Goal: Check status: Check status

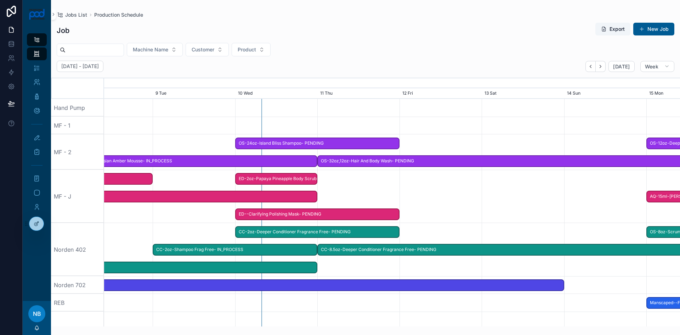
scroll to position [0, 903]
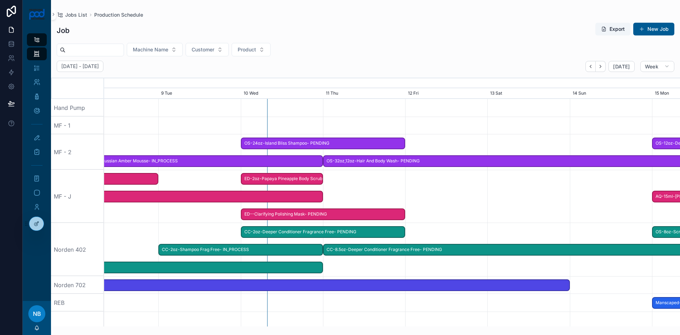
click at [439, 218] on div "scrollable content" at bounding box center [357, 196] width 2305 height 53
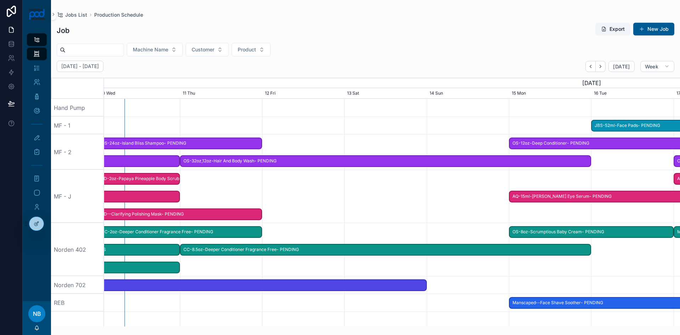
drag, startPoint x: 356, startPoint y: 306, endPoint x: 213, endPoint y: 298, distance: 143.4
click at [213, 298] on div "scrollable content" at bounding box center [249, 303] width 2305 height 18
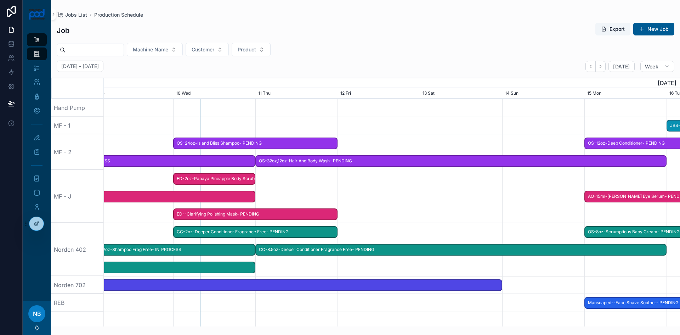
drag, startPoint x: 488, startPoint y: 273, endPoint x: 581, endPoint y: 282, distance: 93.3
click at [245, 143] on span "OS-24oz-Island Bliss Shampoo- PENDING" at bounding box center [255, 144] width 163 height 12
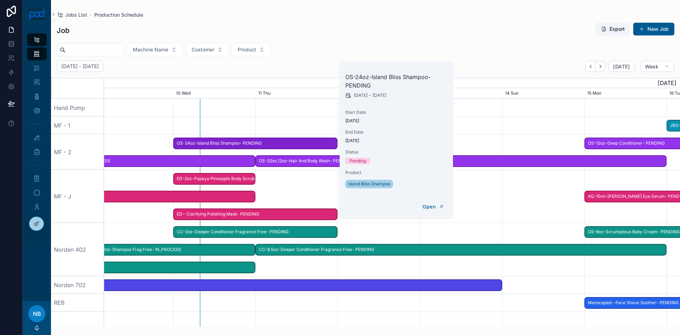
click at [305, 130] on div "scrollable content" at bounding box center [324, 126] width 2305 height 18
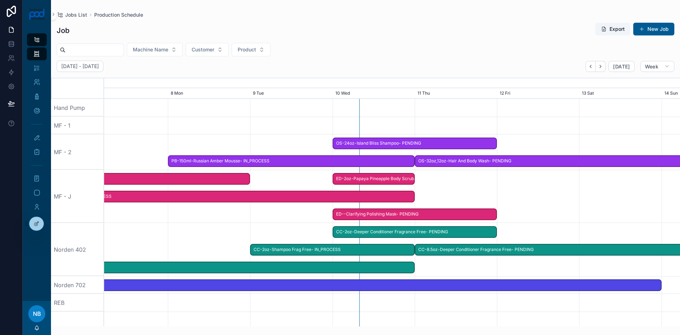
drag, startPoint x: 228, startPoint y: 316, endPoint x: 393, endPoint y: 307, distance: 165.0
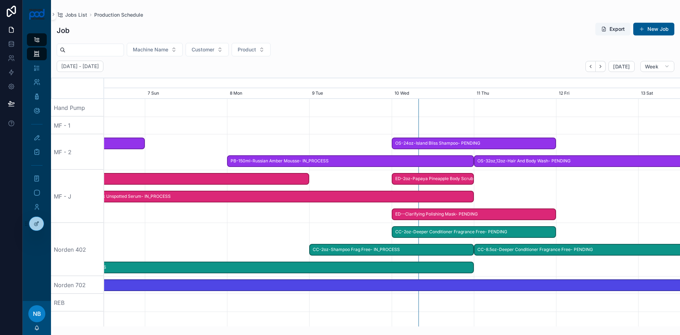
drag, startPoint x: 393, startPoint y: 307, endPoint x: 452, endPoint y: 308, distance: 59.2
click at [452, 308] on div "scrollable content" at bounding box center [392, 303] width 2305 height 18
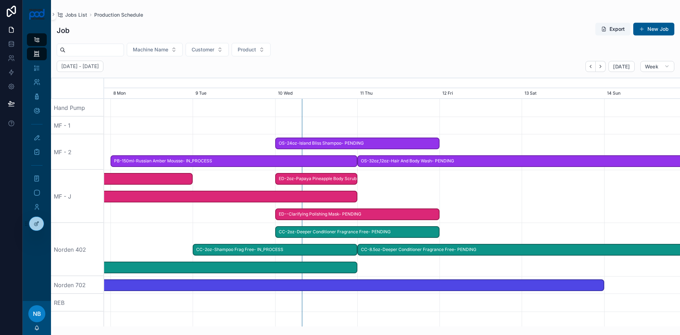
scroll to position [0, 880]
drag, startPoint x: 452, startPoint y: 308, endPoint x: 313, endPoint y: 300, distance: 139.1
click at [313, 300] on div "scrollable content" at bounding box center [376, 303] width 2305 height 18
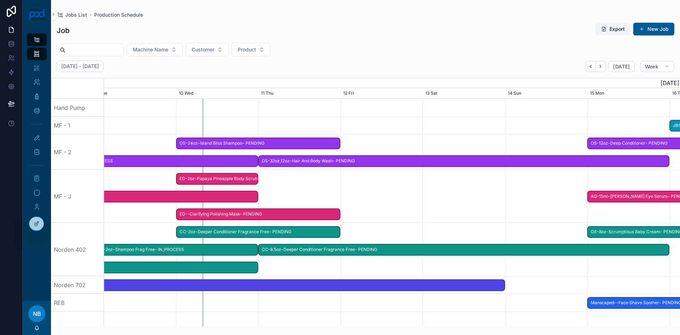
scroll to position [0, 1005]
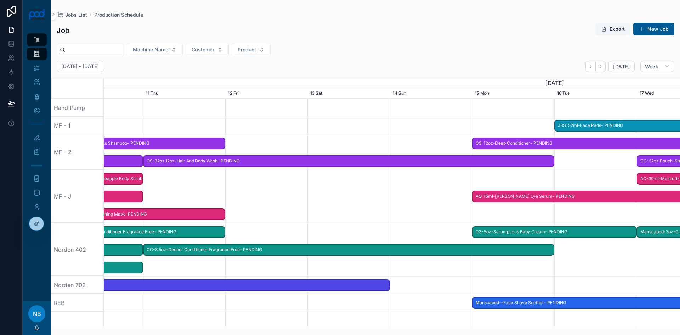
drag, startPoint x: 479, startPoint y: 301, endPoint x: 264, endPoint y: 304, distance: 215.2
click at [264, 304] on div "scrollable content" at bounding box center [162, 303] width 2305 height 18
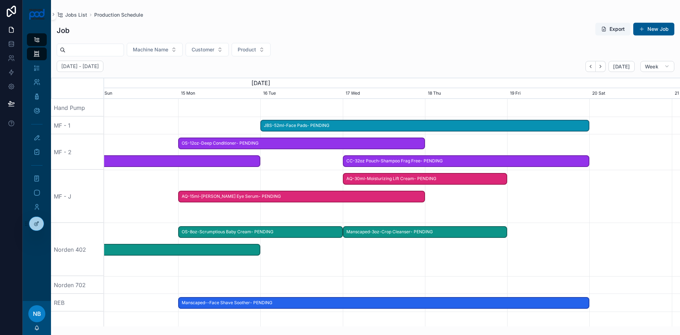
drag, startPoint x: 611, startPoint y: 259, endPoint x: 317, endPoint y: 274, distance: 294.2
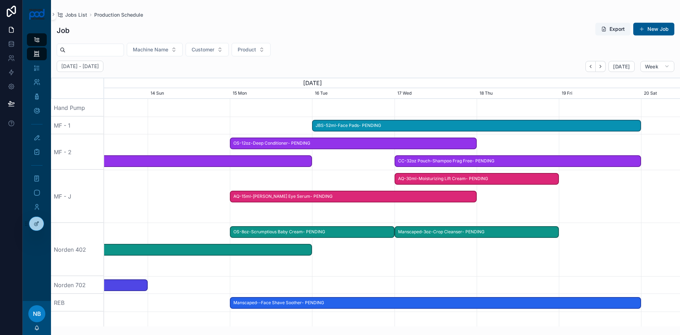
drag, startPoint x: 528, startPoint y: 262, endPoint x: 583, endPoint y: 263, distance: 55.3
click at [583, 263] on div "scrollable content" at bounding box center [477, 249] width 2305 height 53
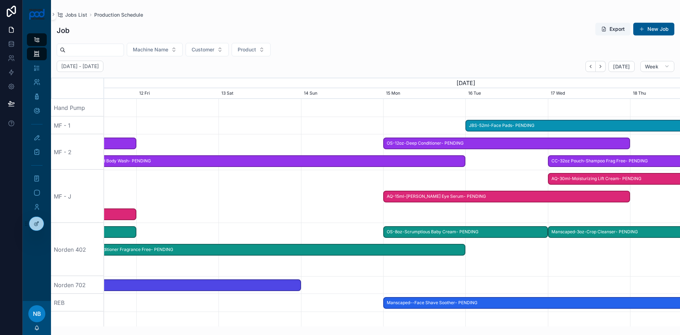
drag, startPoint x: 294, startPoint y: 276, endPoint x: 448, endPoint y: 286, distance: 153.8
click at [448, 286] on div "scrollable content" at bounding box center [630, 285] width 2305 height 18
click at [627, 68] on span "[DATE]" at bounding box center [621, 66] width 17 height 6
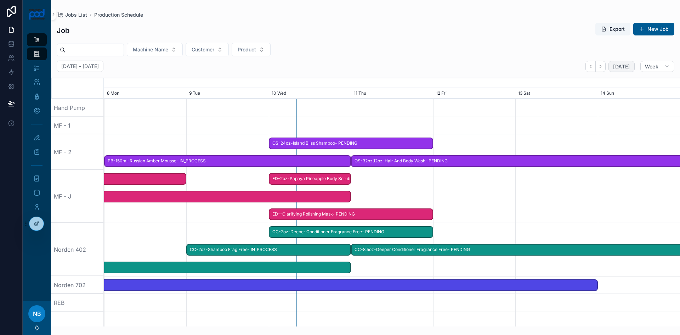
click at [312, 178] on span "ED-2oz-Papaya Pineapple Body Scrub- PENDING" at bounding box center [310, 179] width 81 height 12
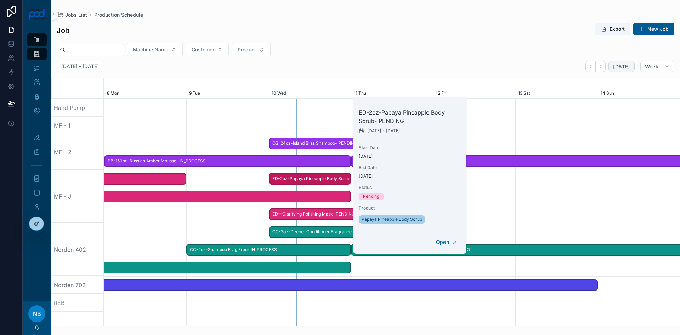
click at [315, 213] on span "ED--Clarifying Polishing Mask- PENDING" at bounding box center [351, 214] width 163 height 12
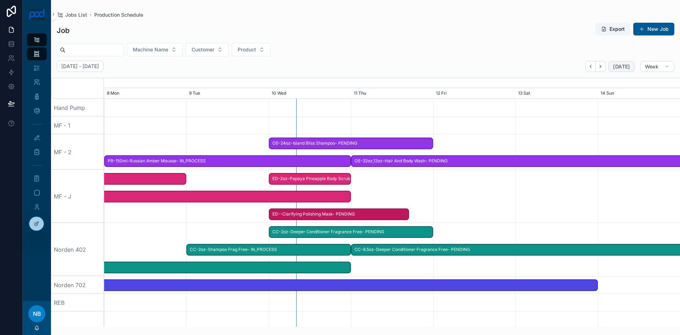
scroll to position [0, 871]
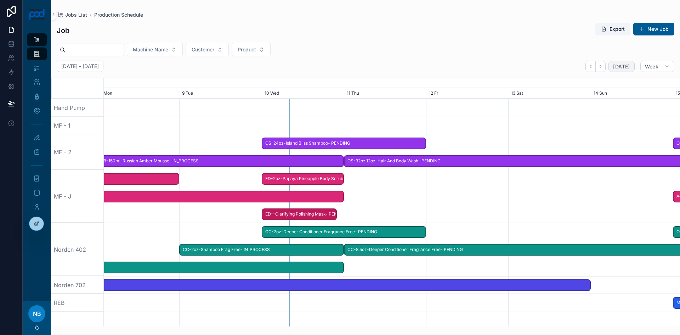
drag, startPoint x: 431, startPoint y: 213, endPoint x: 336, endPoint y: 204, distance: 95.0
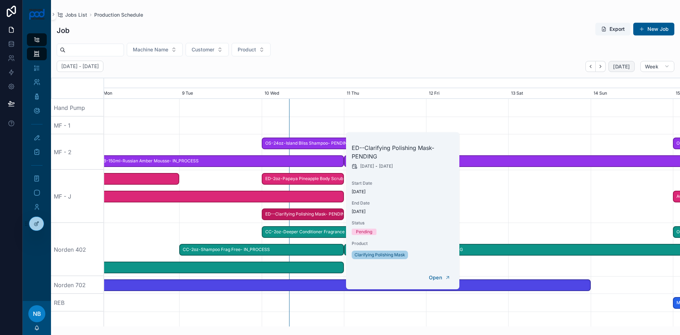
click at [325, 176] on span "ED-2oz-Papaya Pineapple Body Scrub- PENDING" at bounding box center [303, 179] width 81 height 12
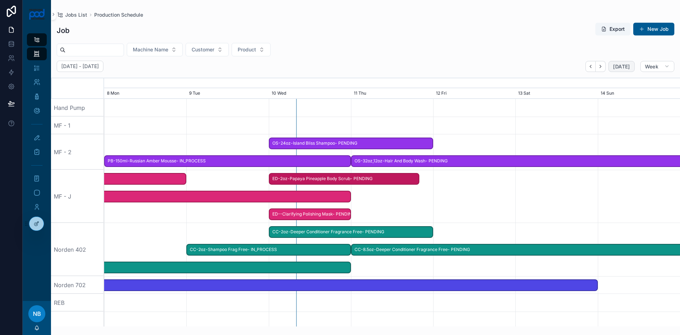
drag, startPoint x: 342, startPoint y: 178, endPoint x: 422, endPoint y: 177, distance: 80.1
click at [419, 177] on span "scrollable content" at bounding box center [414, 179] width 9 height 10
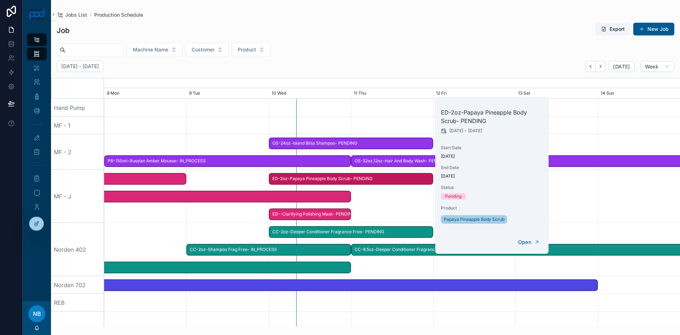
click at [381, 205] on div "scrollable content" at bounding box center [392, 196] width 2305 height 53
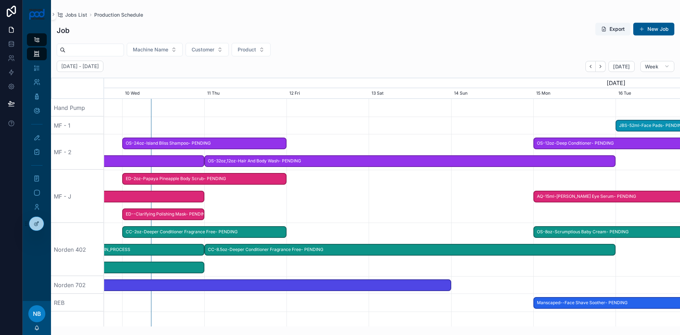
scroll to position [0, 1012]
drag, startPoint x: 558, startPoint y: 198, endPoint x: 399, endPoint y: 201, distance: 158.8
click at [399, 201] on div "scrollable content" at bounding box center [244, 196] width 2305 height 53
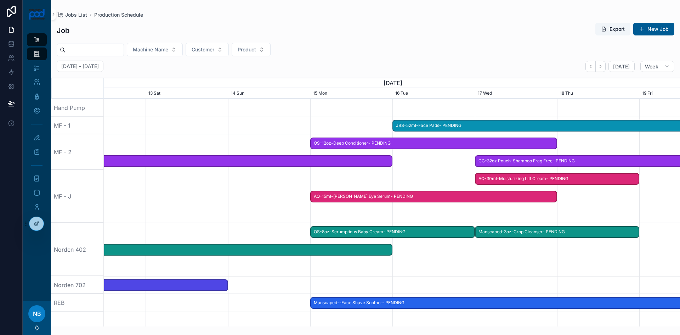
scroll to position [0, 1235]
drag, startPoint x: 576, startPoint y: 180, endPoint x: 280, endPoint y: 190, distance: 296.1
click at [280, 190] on div "scrollable content" at bounding box center [21, 196] width 2305 height 53
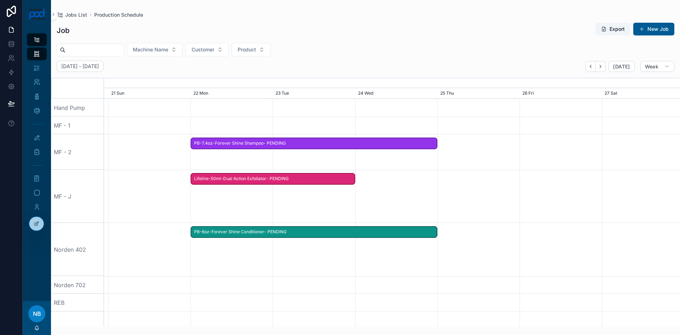
scroll to position [0, 864]
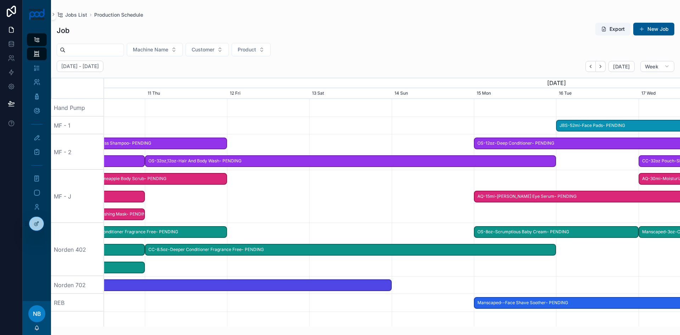
drag, startPoint x: 447, startPoint y: 180, endPoint x: 612, endPoint y: 186, distance: 164.9
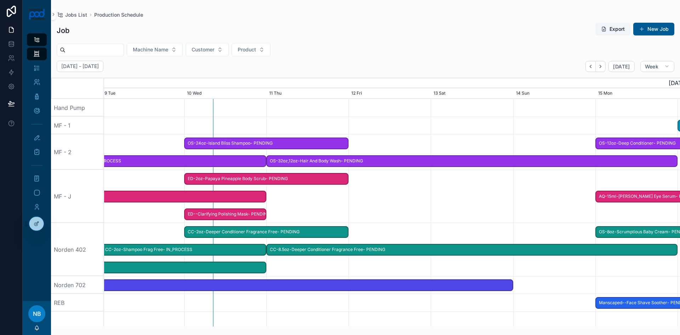
drag, startPoint x: 257, startPoint y: 204, endPoint x: 382, endPoint y: 206, distance: 124.8
